Goal: Task Accomplishment & Management: Manage account settings

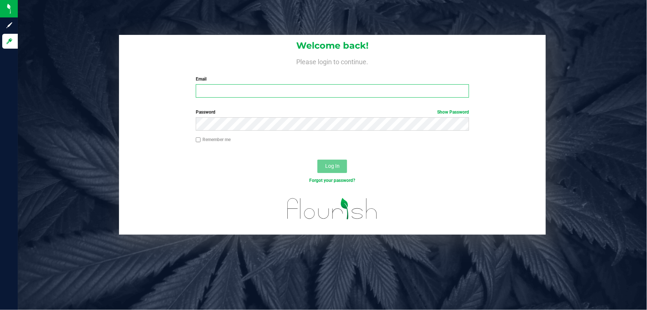
click at [211, 88] on input "Email" at bounding box center [333, 90] width 274 height 13
click at [252, 94] on input "[EMAIL_ADDRESS][DOMAIN_NAME]" at bounding box center [333, 90] width 274 height 13
type input "[EMAIL_ADDRESS][DOMAIN_NAME]"
click at [317, 159] on button "Log In" at bounding box center [332, 165] width 30 height 13
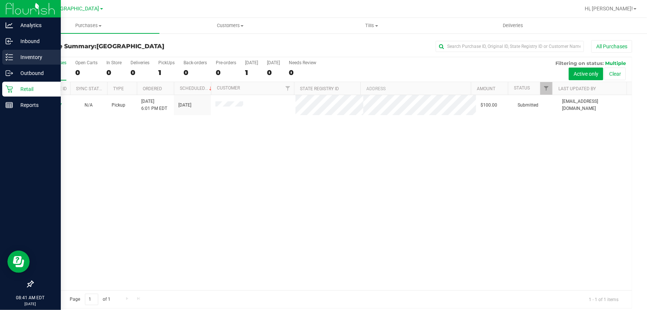
click at [11, 50] on div "Inventory" at bounding box center [31, 57] width 59 height 15
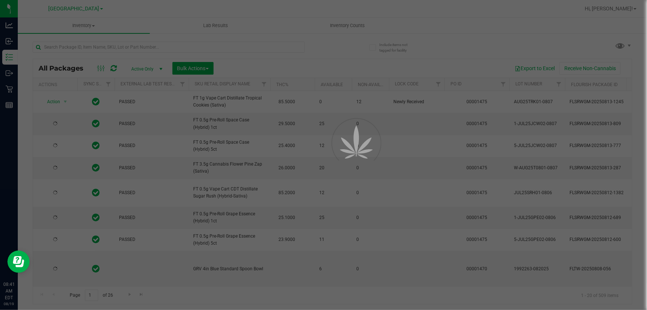
click at [336, 25] on div at bounding box center [323, 155] width 647 height 310
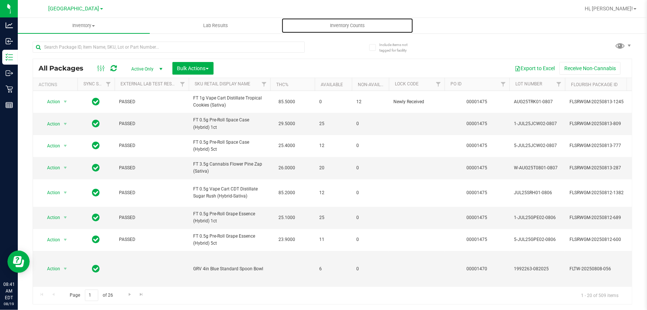
click at [336, 25] on span "Inventory Counts" at bounding box center [347, 25] width 55 height 7
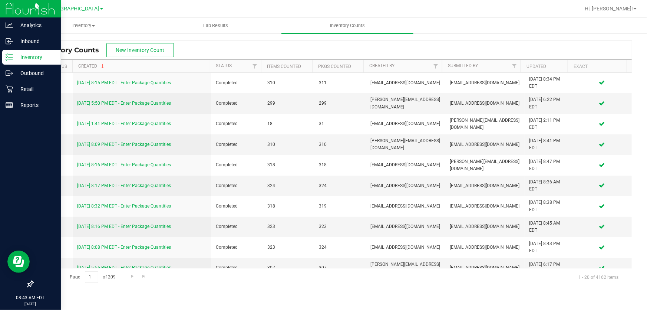
click at [22, 56] on p "Inventory" at bounding box center [35, 57] width 44 height 9
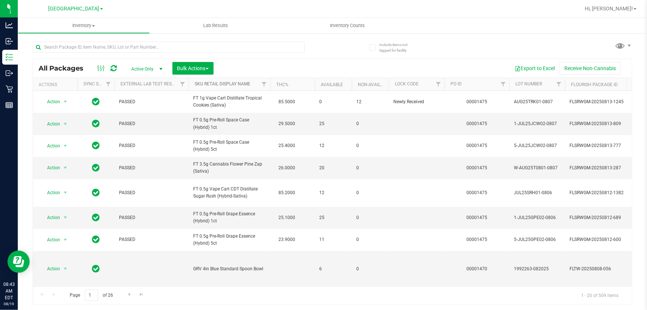
click at [226, 84] on link "Sku Retail Display Name" at bounding box center [223, 83] width 56 height 5
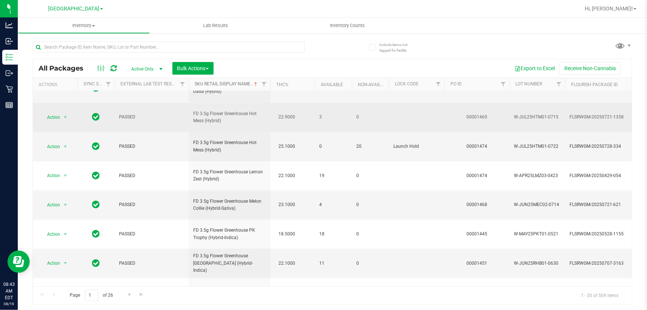
scroll to position [256, 0]
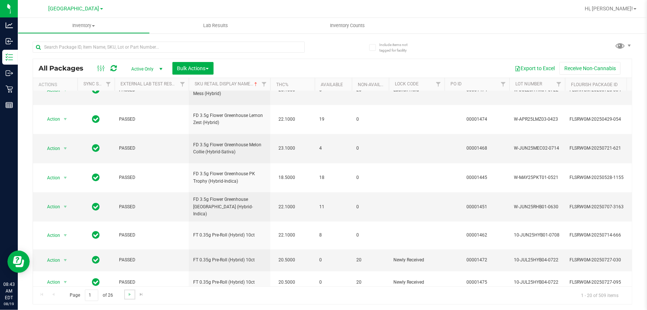
click at [128, 289] on link "Go to the next page" at bounding box center [129, 294] width 11 height 10
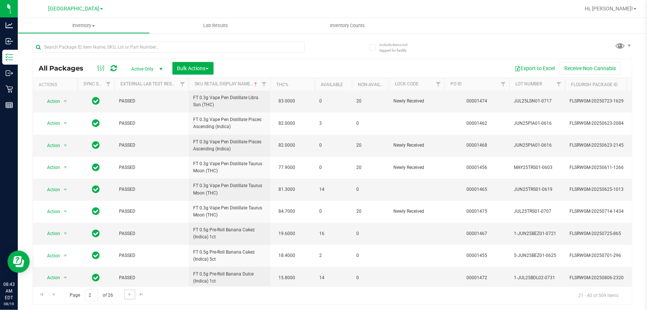
scroll to position [249, 0]
click at [128, 293] on span "Go to the next page" at bounding box center [130, 294] width 6 height 6
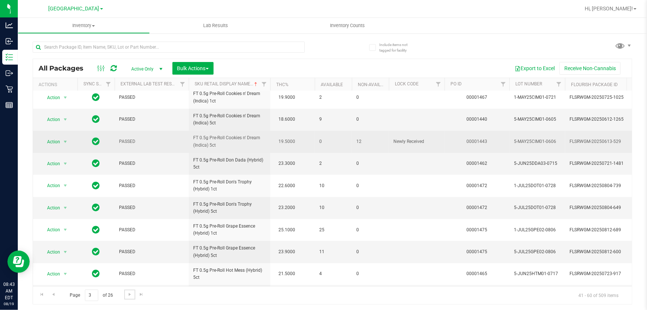
scroll to position [249, 0]
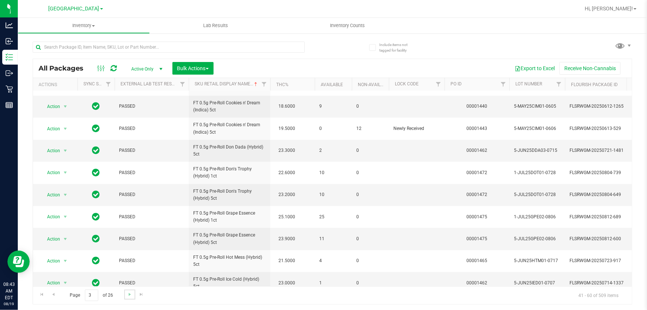
click at [128, 290] on link "Go to the next page" at bounding box center [129, 294] width 11 height 10
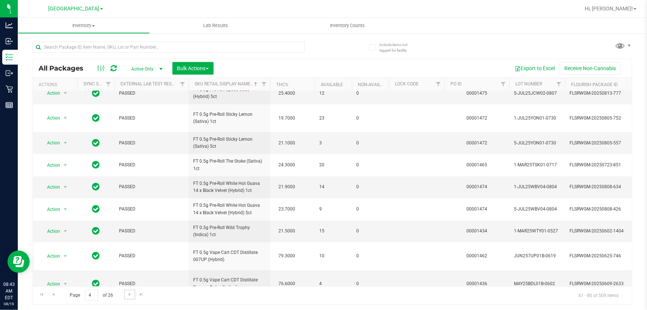
scroll to position [283, 0]
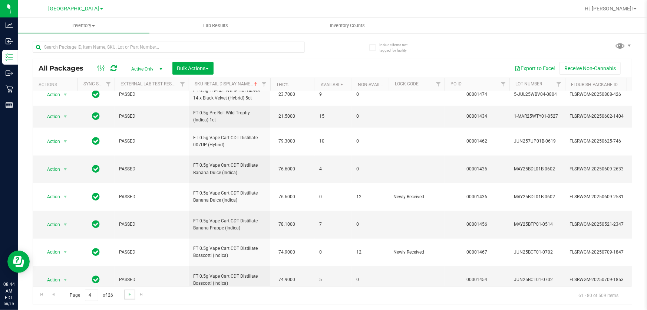
click at [125, 291] on link "Go to the next page" at bounding box center [129, 294] width 11 height 10
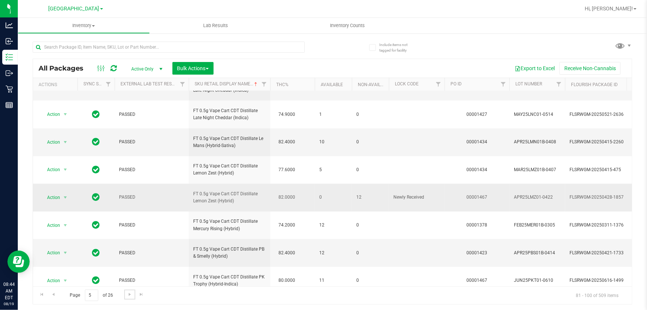
scroll to position [362, 0]
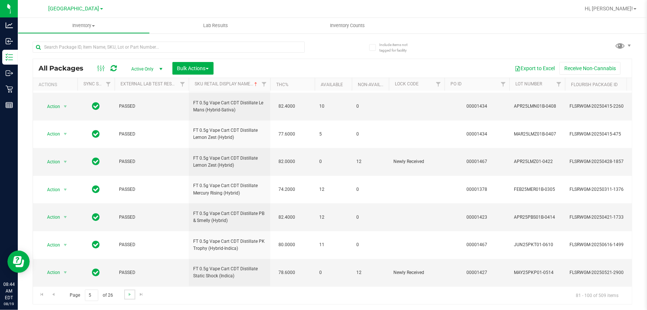
click at [124, 293] on link "Go to the next page" at bounding box center [129, 294] width 11 height 10
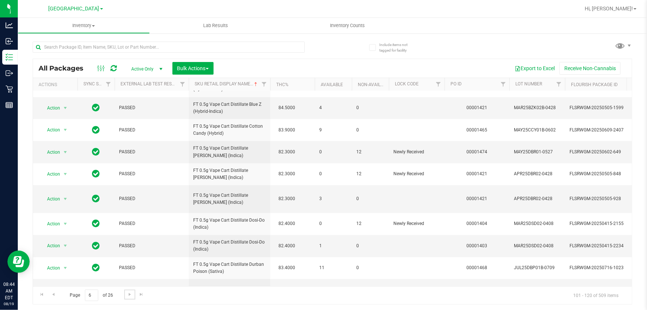
scroll to position [269, 0]
click at [130, 293] on span "Go to the next page" at bounding box center [130, 294] width 6 height 6
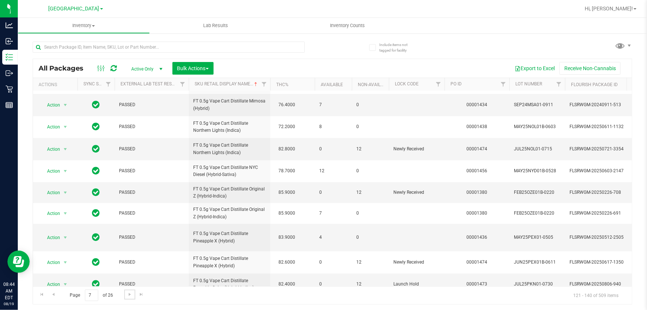
scroll to position [244, 0]
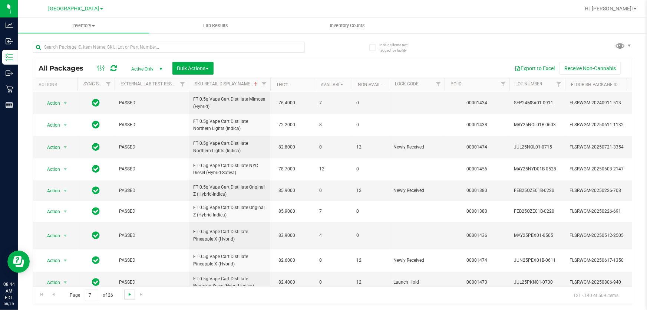
click at [129, 296] on span "Go to the next page" at bounding box center [130, 294] width 6 height 6
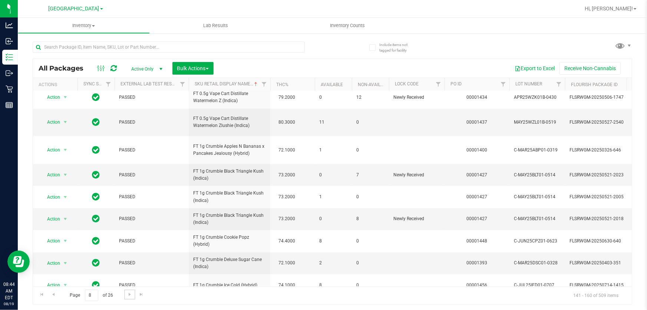
scroll to position [256, 0]
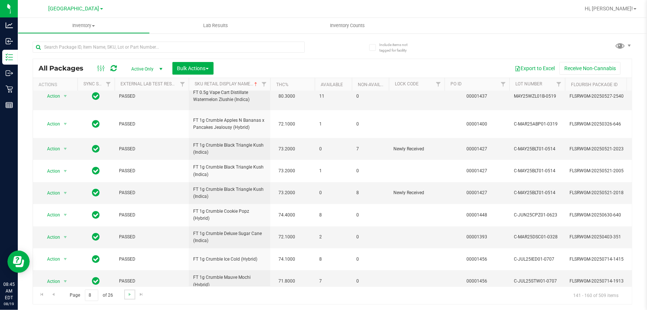
click at [133, 291] on link "Go to the next page" at bounding box center [129, 294] width 11 height 10
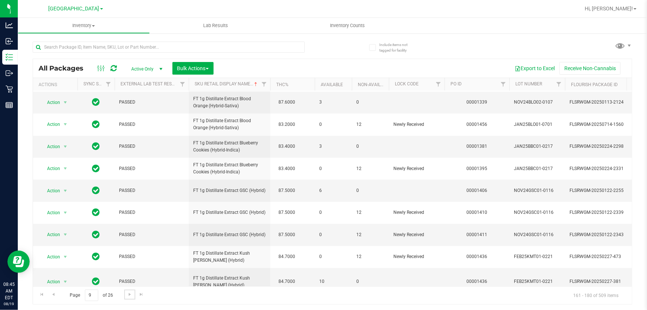
scroll to position [249, 0]
click at [129, 294] on span "Go to the next page" at bounding box center [130, 294] width 6 height 6
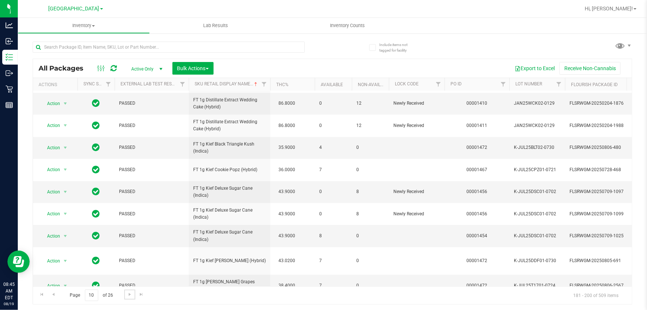
scroll to position [249, 0]
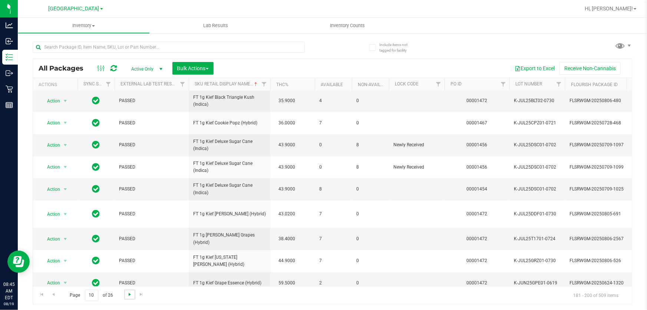
click at [127, 295] on span "Go to the next page" at bounding box center [130, 294] width 6 height 6
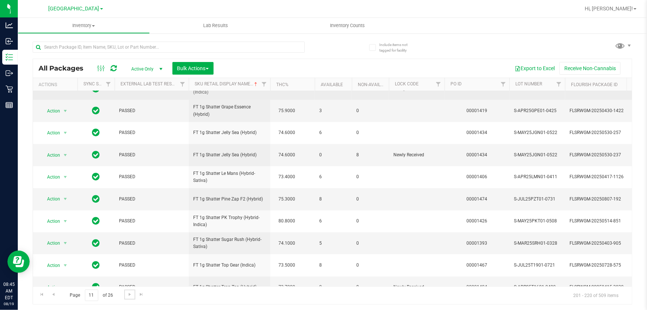
scroll to position [249, 0]
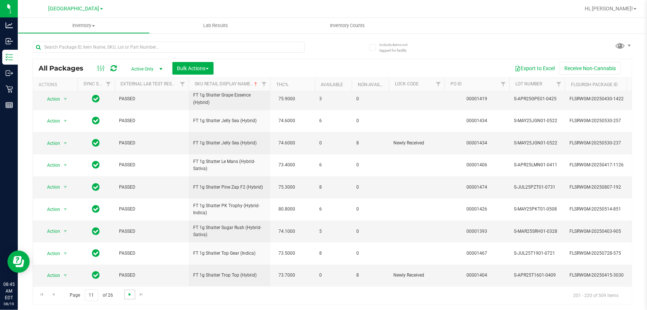
click at [131, 293] on span "Go to the next page" at bounding box center [130, 294] width 6 height 6
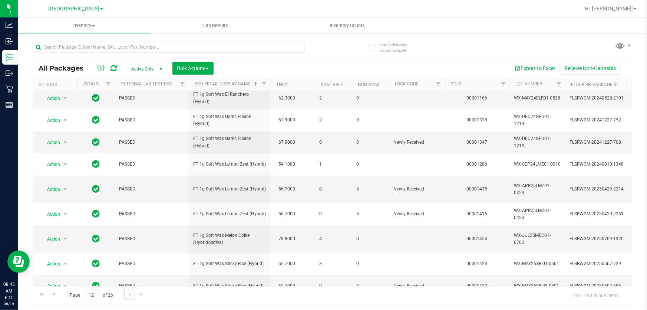
scroll to position [249, 0]
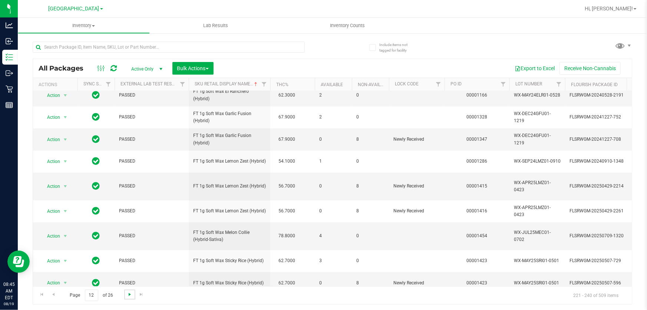
click at [129, 293] on span "Go to the next page" at bounding box center [130, 294] width 6 height 6
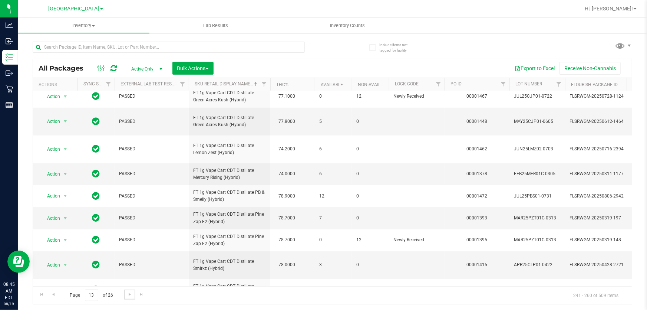
scroll to position [283, 0]
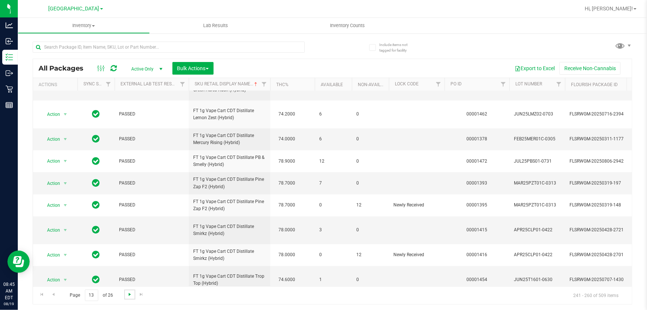
click at [127, 293] on span "Go to the next page" at bounding box center [130, 294] width 6 height 6
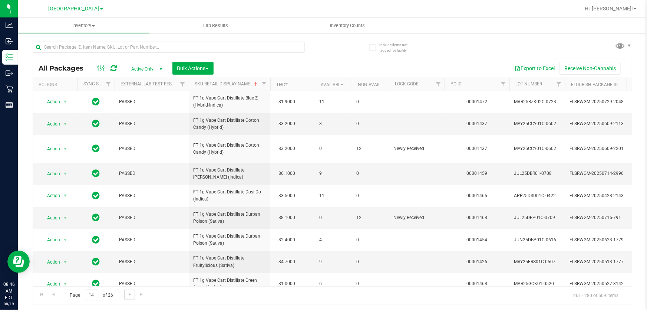
scroll to position [255, 0]
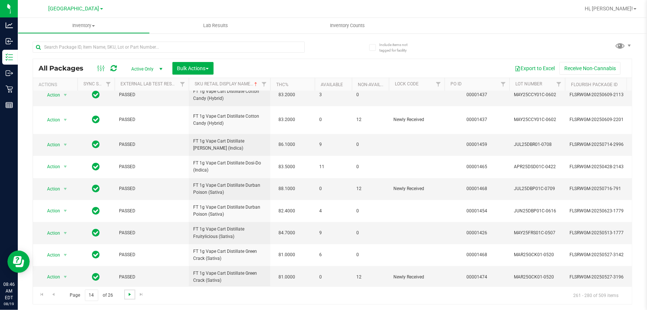
click at [131, 294] on span "Go to the next page" at bounding box center [130, 294] width 6 height 6
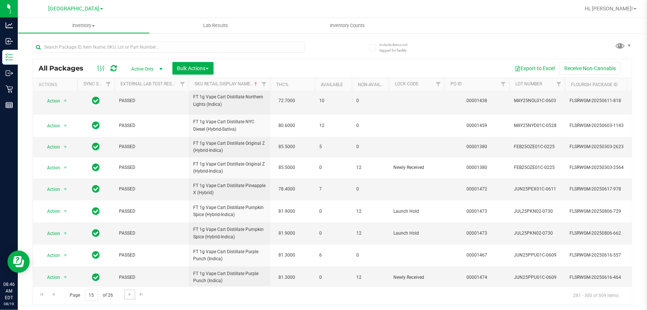
scroll to position [247, 0]
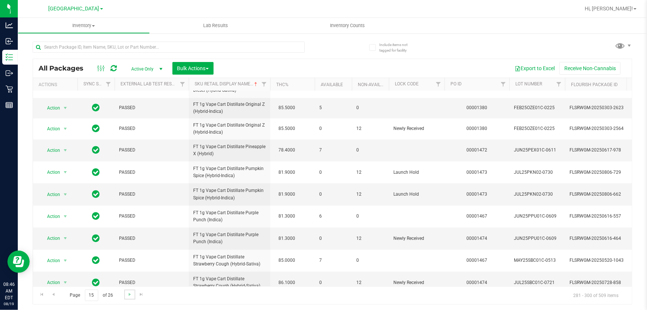
click at [129, 290] on link "Go to the next page" at bounding box center [129, 294] width 11 height 10
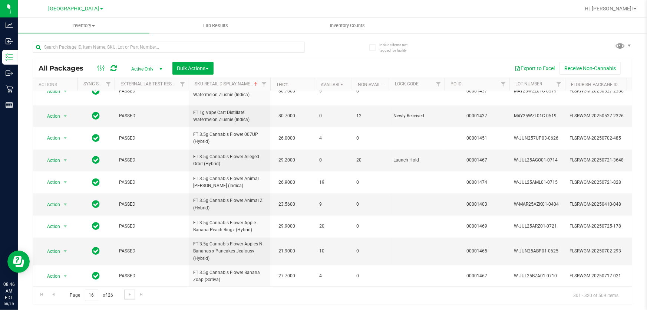
scroll to position [255, 0]
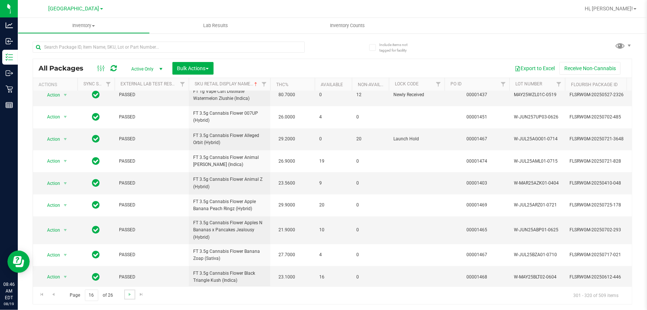
click at [125, 294] on link "Go to the next page" at bounding box center [129, 294] width 11 height 10
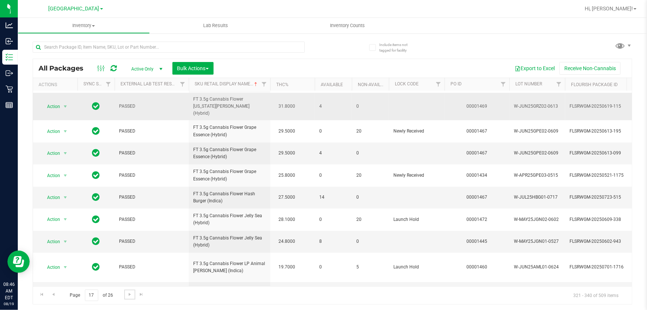
scroll to position [249, 0]
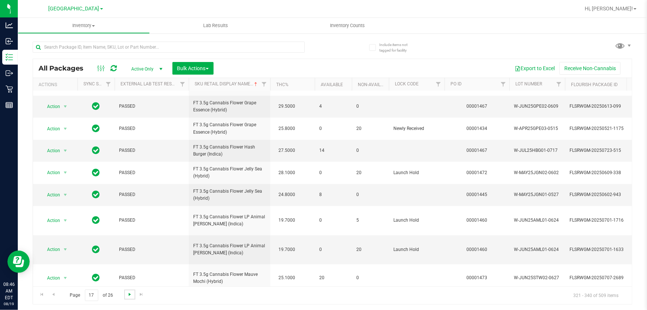
click at [127, 292] on span "Go to the next page" at bounding box center [130, 294] width 6 height 6
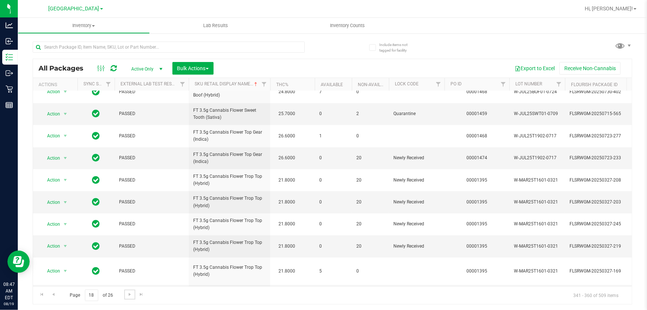
scroll to position [249, 0]
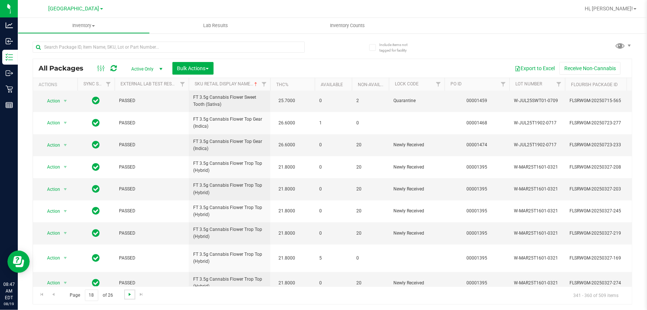
click at [127, 293] on span "Go to the next page" at bounding box center [130, 294] width 6 height 6
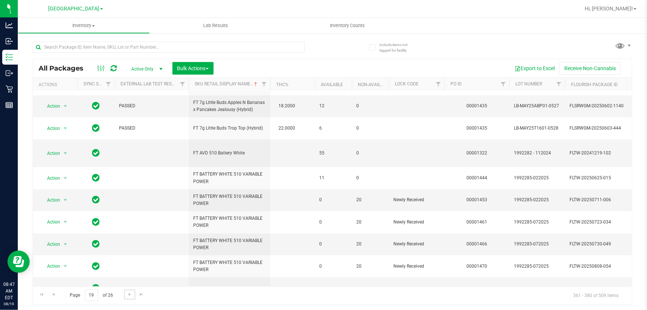
scroll to position [255, 0]
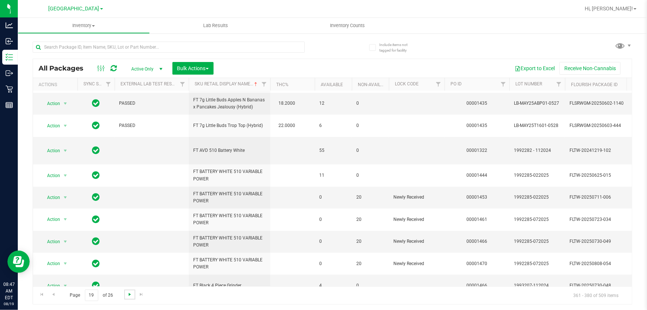
click at [132, 291] on span "Go to the next page" at bounding box center [130, 294] width 6 height 6
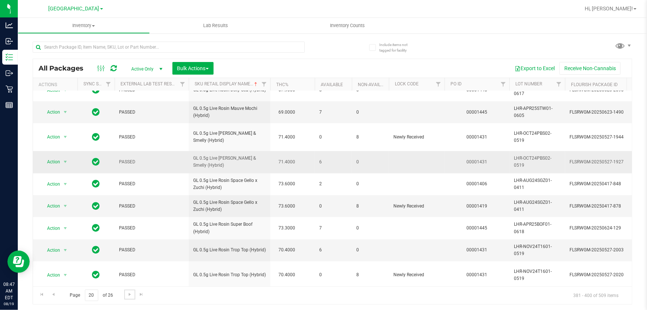
scroll to position [249, 0]
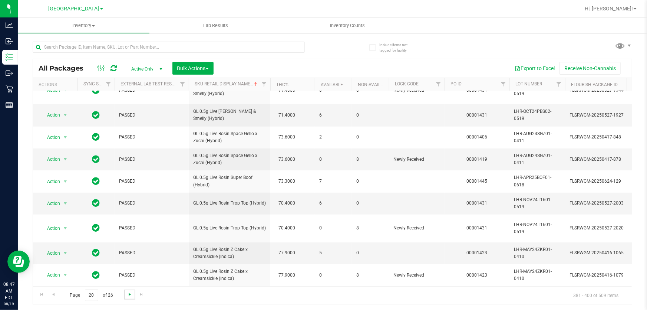
click at [127, 295] on span "Go to the next page" at bounding box center [130, 294] width 6 height 6
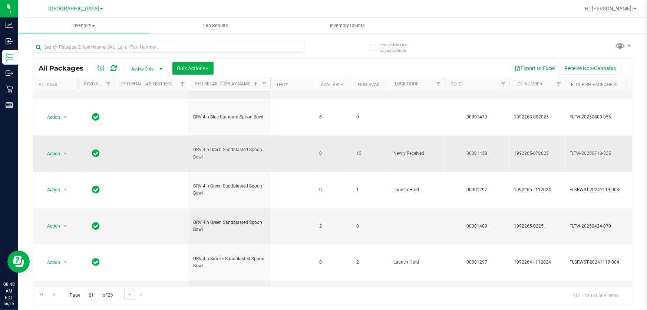
scroll to position [345, 0]
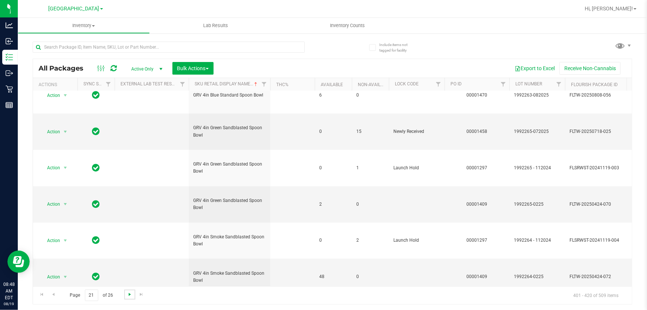
click at [129, 291] on span "Go to the next page" at bounding box center [130, 294] width 6 height 6
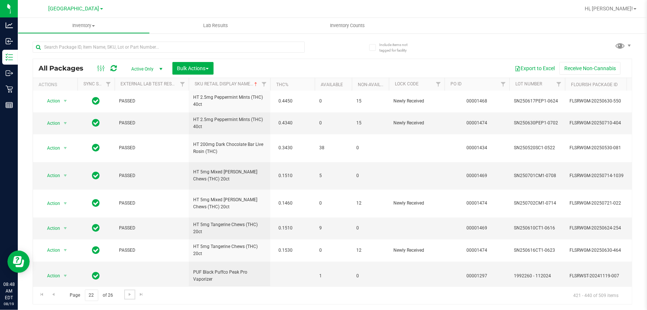
scroll to position [277, 0]
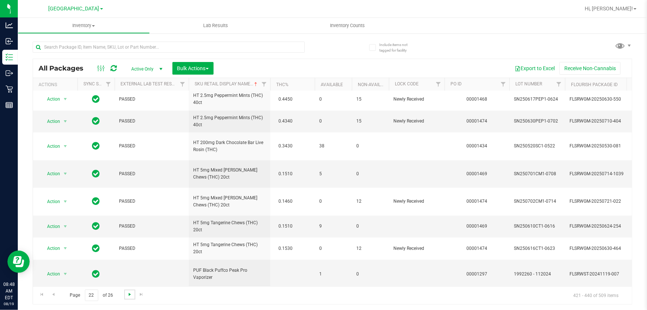
click at [129, 293] on span "Go to the next page" at bounding box center [130, 294] width 6 height 6
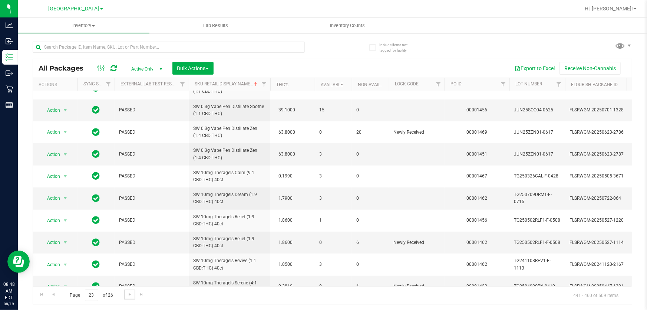
scroll to position [278, 0]
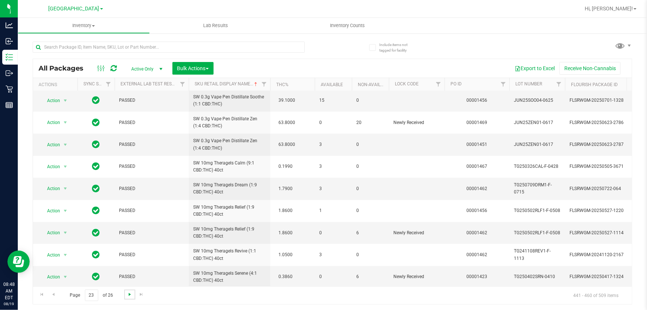
click at [132, 295] on span "Go to the next page" at bounding box center [130, 294] width 6 height 6
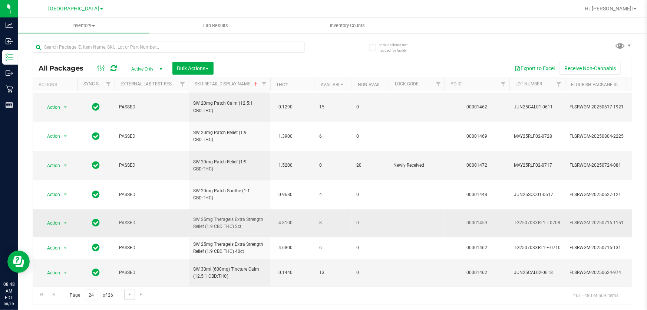
scroll to position [277, 0]
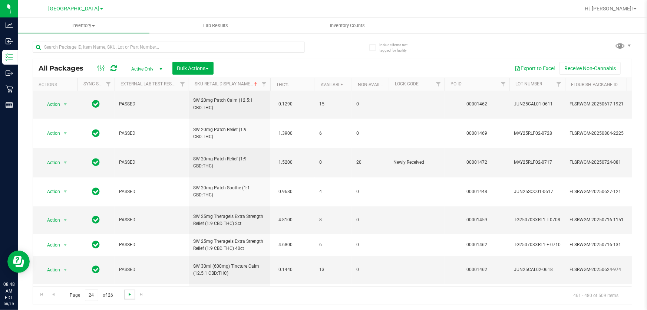
click at [129, 291] on span "Go to the next page" at bounding box center [130, 294] width 6 height 6
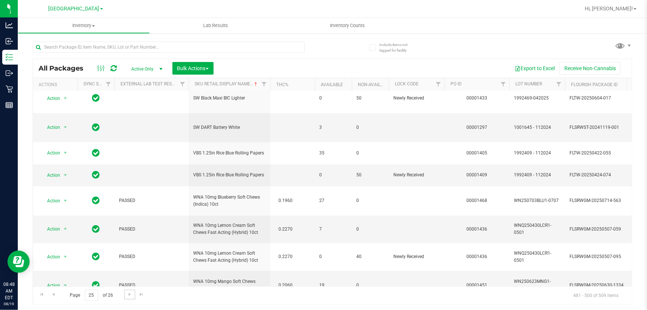
scroll to position [319, 0]
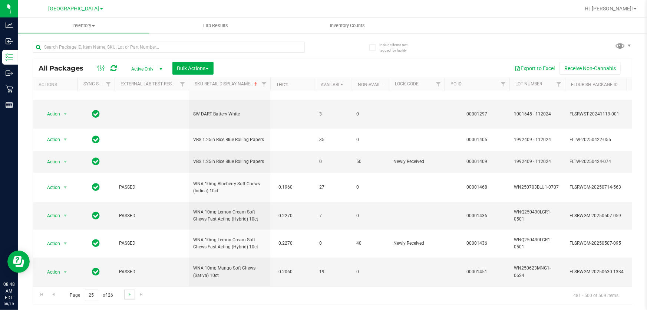
click at [124, 293] on link "Go to the next page" at bounding box center [129, 294] width 11 height 10
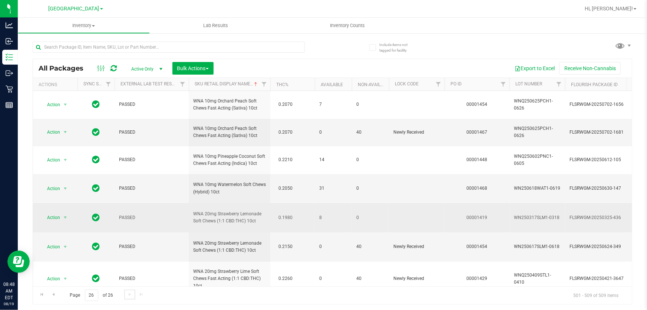
scroll to position [78, 0]
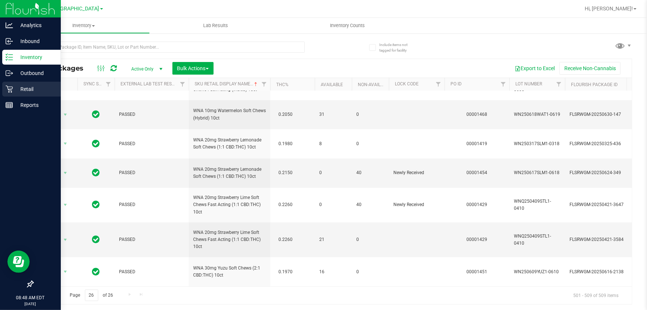
click at [7, 85] on icon at bounding box center [9, 88] width 7 height 7
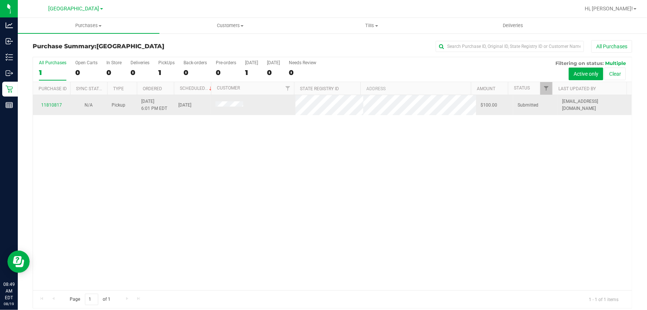
click at [48, 108] on div "11810817" at bounding box center [51, 105] width 28 height 7
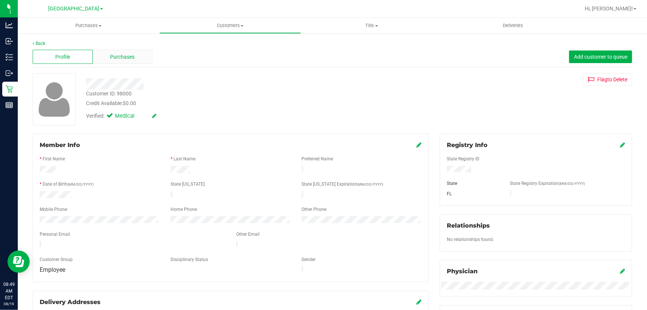
click at [133, 57] on span "Purchases" at bounding box center [122, 57] width 24 height 8
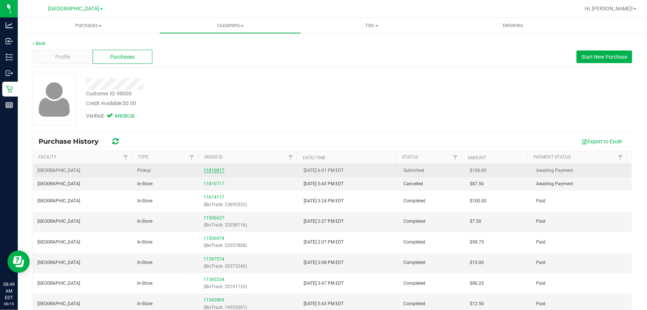
click at [204, 171] on link "11810817" at bounding box center [214, 170] width 21 height 5
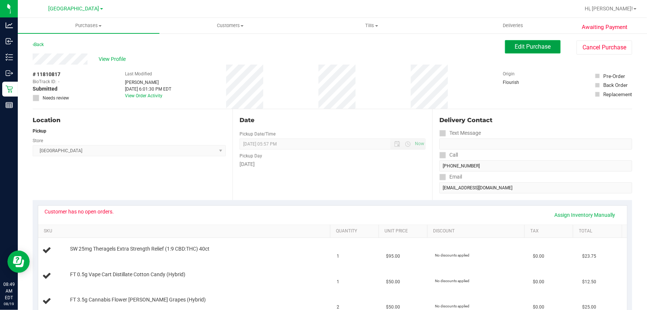
click at [529, 45] on span "Edit Purchase" at bounding box center [533, 46] width 36 height 7
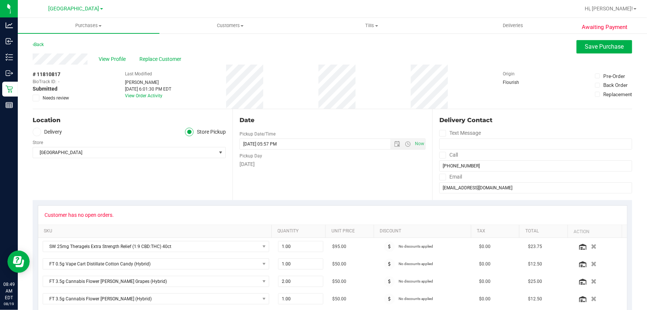
click at [34, 98] on icon at bounding box center [36, 98] width 5 height 0
click at [0, 0] on input "Needs review" at bounding box center [0, 0] width 0 height 0
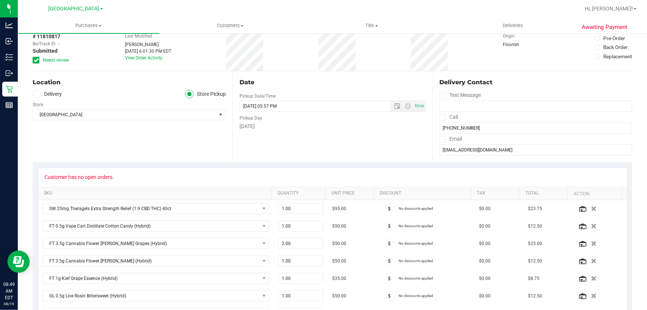
scroll to position [168, 0]
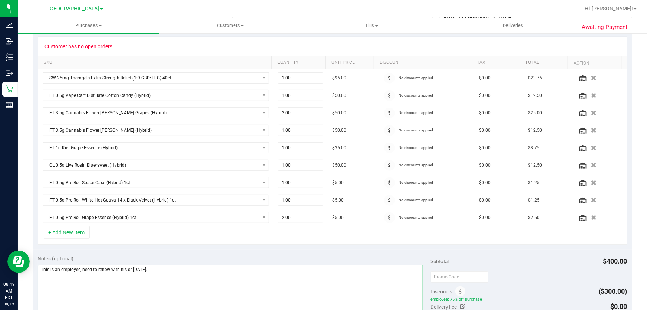
click at [186, 268] on textarea at bounding box center [231, 300] width 386 height 71
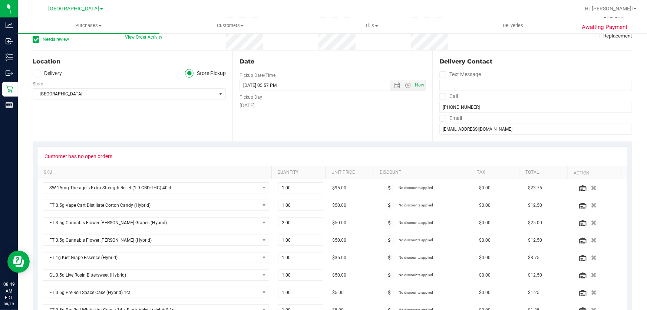
scroll to position [0, 0]
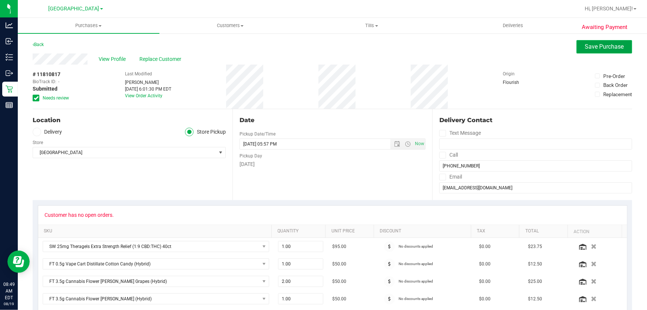
click at [593, 47] on span "Save Purchase" at bounding box center [604, 46] width 39 height 7
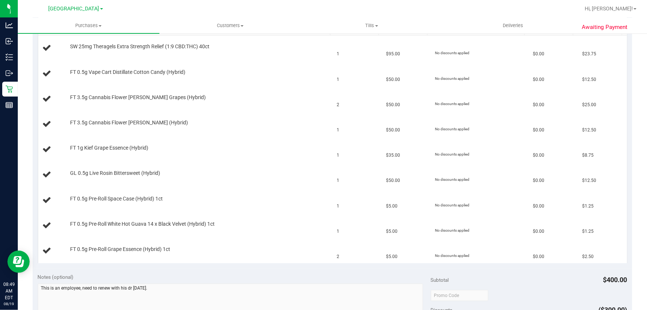
scroll to position [270, 0]
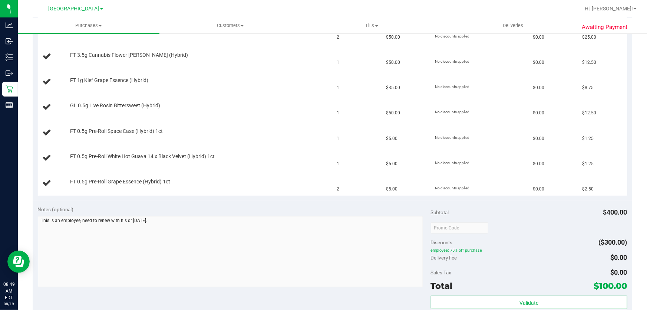
drag, startPoint x: 613, startPoint y: 254, endPoint x: 434, endPoint y: 240, distance: 179.7
click at [434, 240] on div "Subtotal $400.00 Discounts ($300.00) employee: 75% off purchase Delivery Fee $0…" at bounding box center [529, 266] width 197 height 123
click at [434, 240] on span "Discounts" at bounding box center [442, 241] width 22 height 13
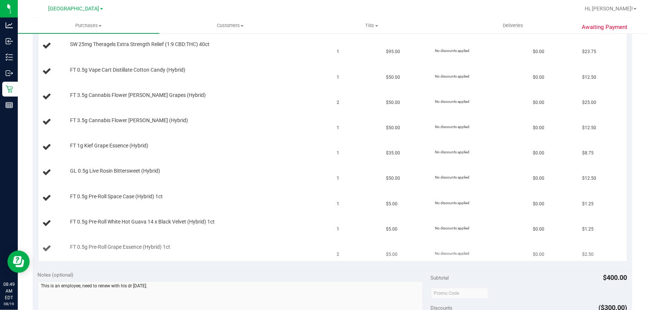
scroll to position [67, 0]
